Goal: Task Accomplishment & Management: Use online tool/utility

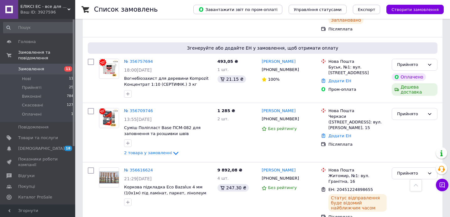
scroll to position [377, 0]
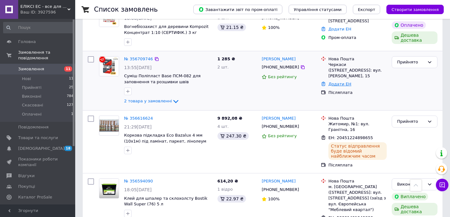
click at [342, 81] on link "Додати ЕН" at bounding box center [339, 83] width 23 height 5
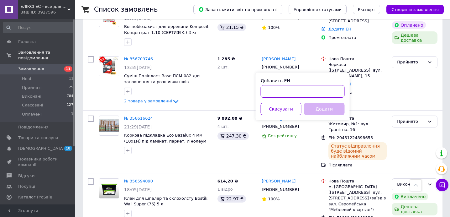
click at [330, 92] on input "Добавить ЕН" at bounding box center [303, 91] width 84 height 13
paste input "20 4512 2524 6866"
click at [273, 89] on input "20 4512 2524 6866" at bounding box center [303, 91] width 84 height 13
type input "20451225246866"
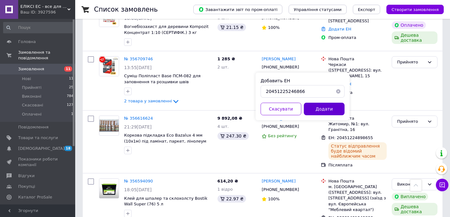
click at [309, 108] on button "Додати" at bounding box center [324, 108] width 41 height 13
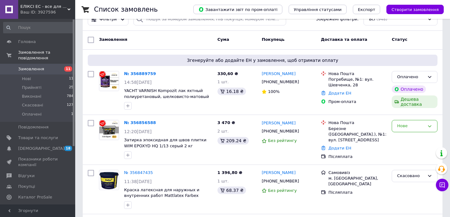
scroll to position [0, 0]
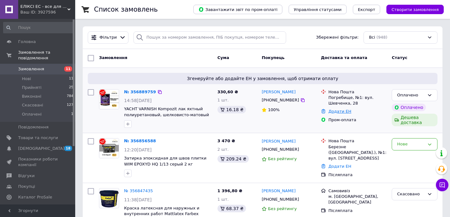
click at [337, 113] on div "Додати ЕН" at bounding box center [357, 111] width 61 height 8
click at [331, 110] on link "Додати ЕН" at bounding box center [339, 111] width 23 height 5
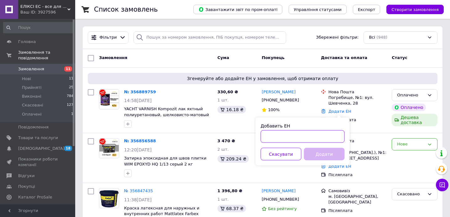
click at [303, 136] on input "Добавить ЕН" at bounding box center [303, 136] width 84 height 13
paste input "20 4512 2525 9861"
click at [273, 135] on input "20 4512 2525 9861" at bounding box center [303, 136] width 84 height 13
type input "20451225259861"
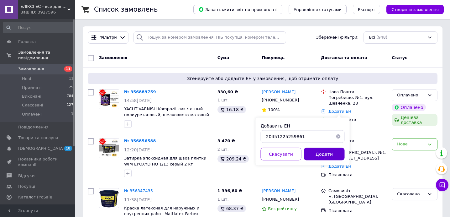
click at [323, 154] on button "Додати" at bounding box center [324, 154] width 41 height 13
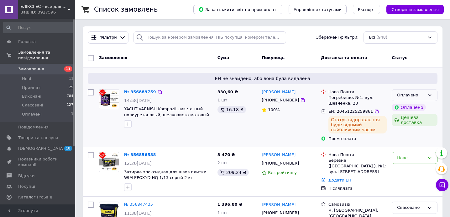
click at [417, 96] on div "Оплачено" at bounding box center [411, 95] width 28 height 7
click at [416, 109] on li "Прийнято" at bounding box center [414, 108] width 45 height 12
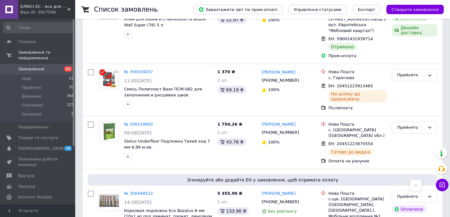
scroll to position [647, 0]
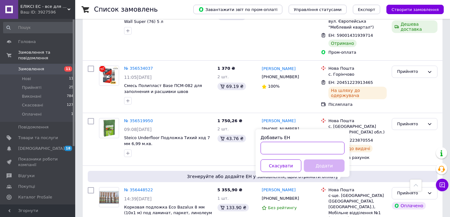
click at [308, 149] on input "Добавить ЕН" at bounding box center [303, 148] width 84 height 13
type input "20451224984778"
click at [329, 164] on button "Додати" at bounding box center [324, 165] width 41 height 13
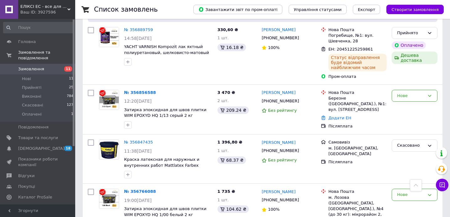
scroll to position [0, 0]
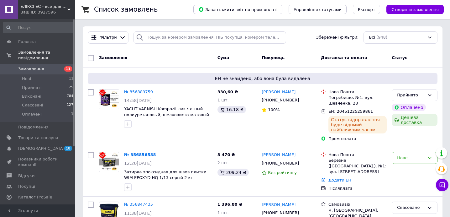
click at [16, 148] on span at bounding box center [9, 148] width 18 height 6
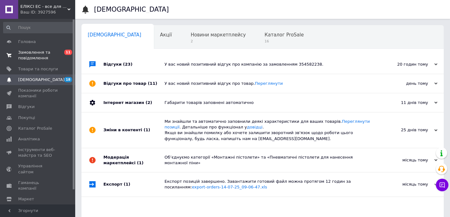
click at [41, 59] on span "Замовлення та повідомлення" at bounding box center [38, 55] width 40 height 11
